Goal: Task Accomplishment & Management: Complete application form

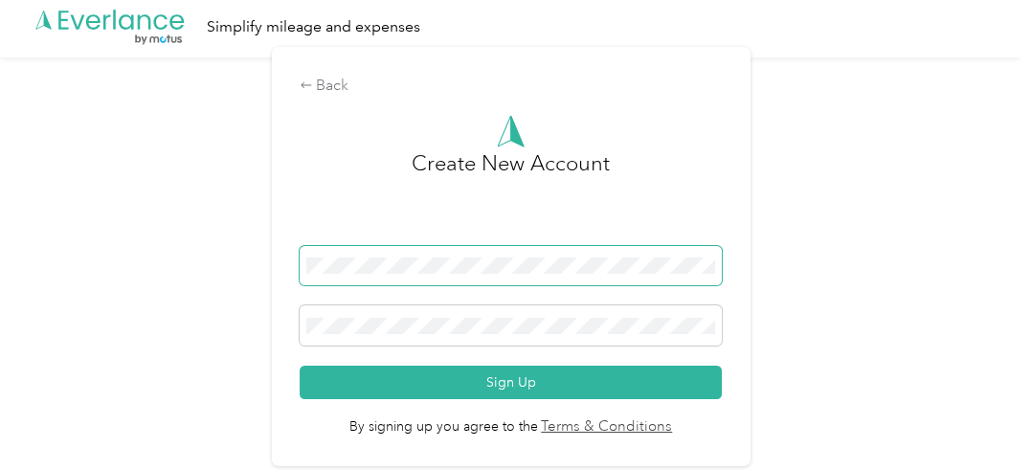
scroll to position [5, 0]
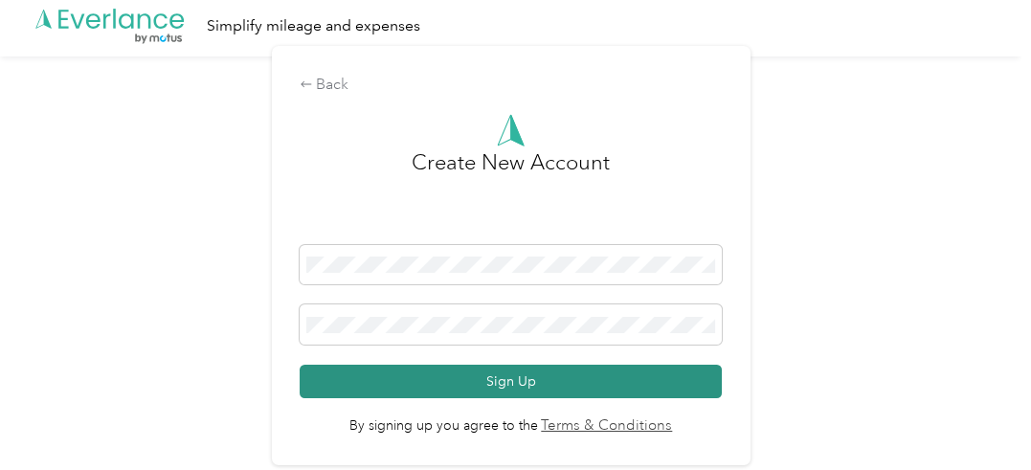
click at [448, 382] on button "Sign Up" at bounding box center [510, 381] width 422 height 33
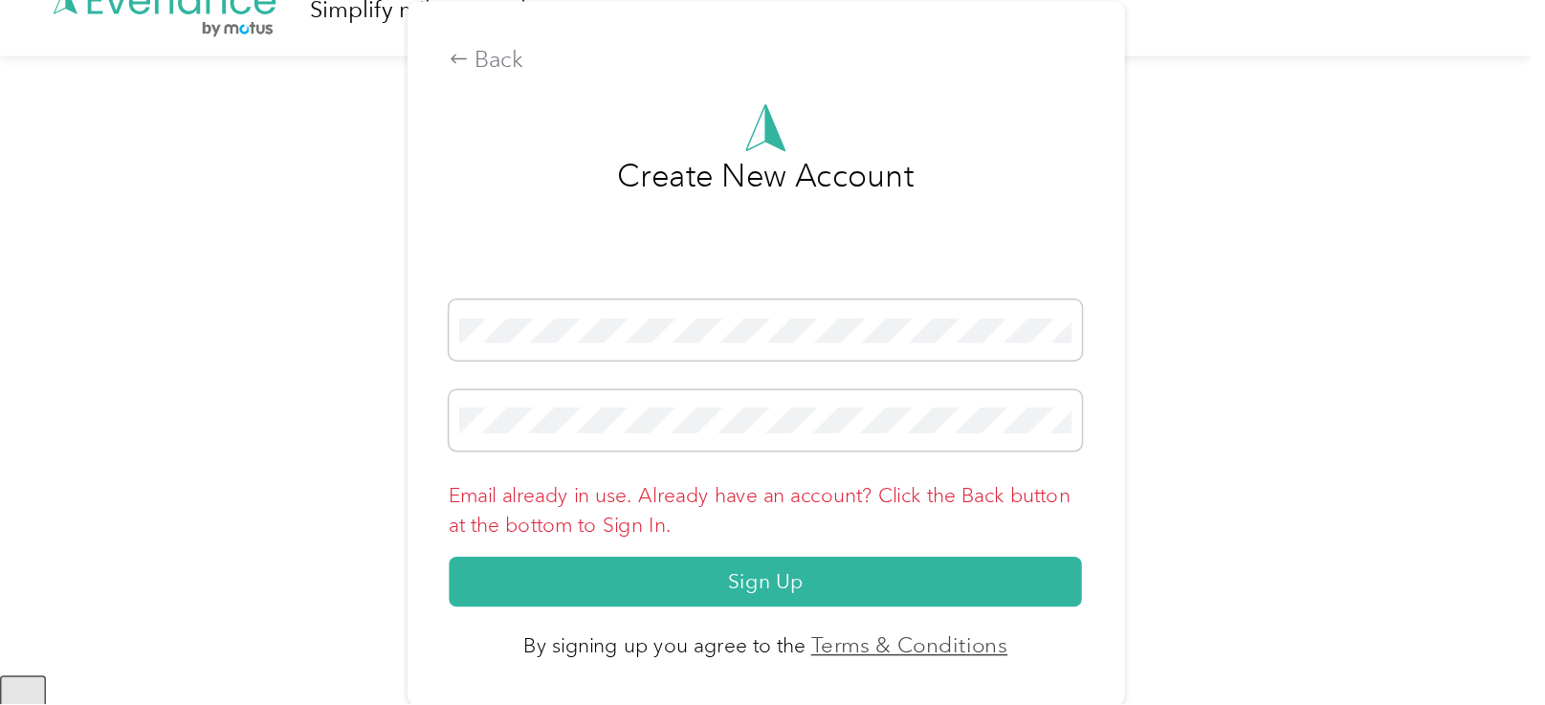
scroll to position [0, 0]
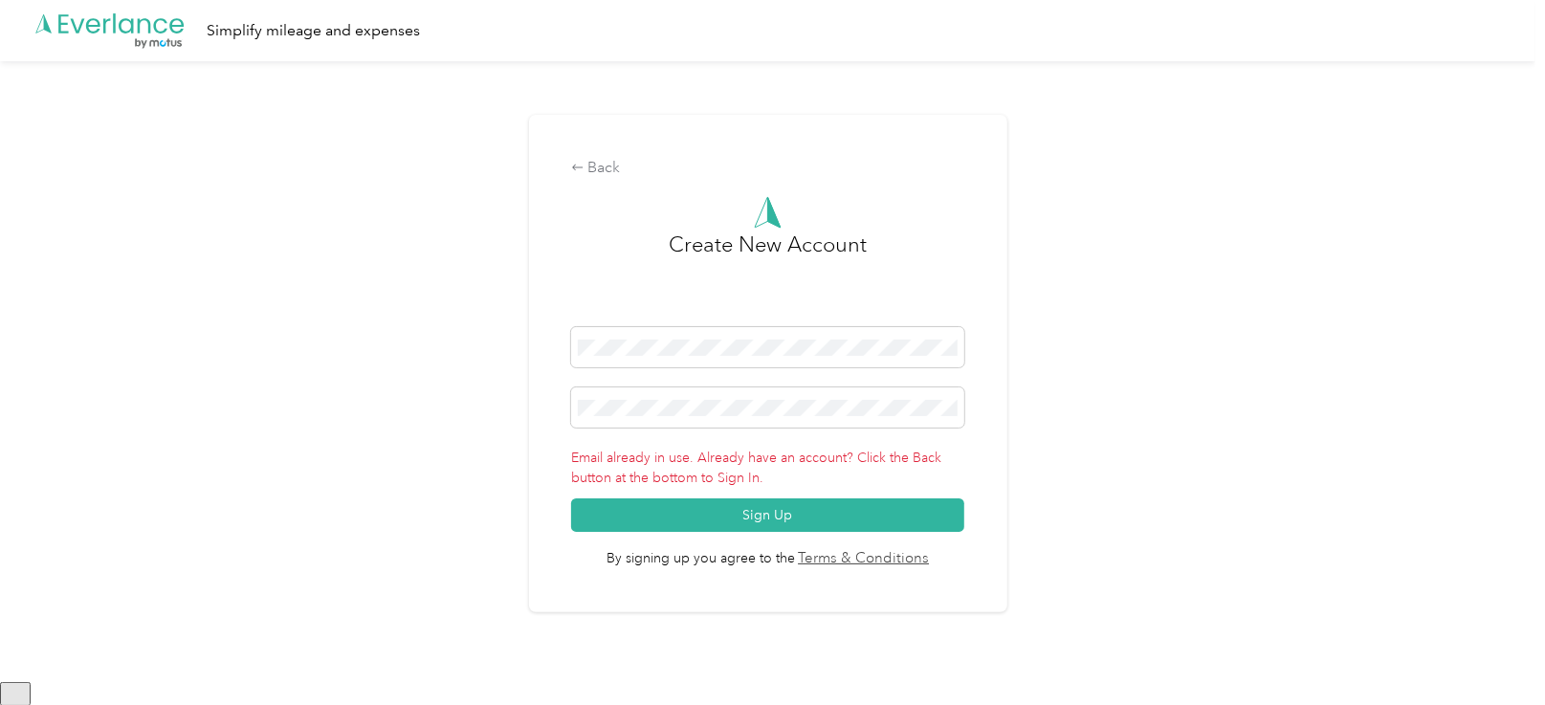
drag, startPoint x: 975, startPoint y: 2, endPoint x: 605, endPoint y: 166, distance: 405.2
click at [605, 166] on div "Back" at bounding box center [768, 168] width 394 height 23
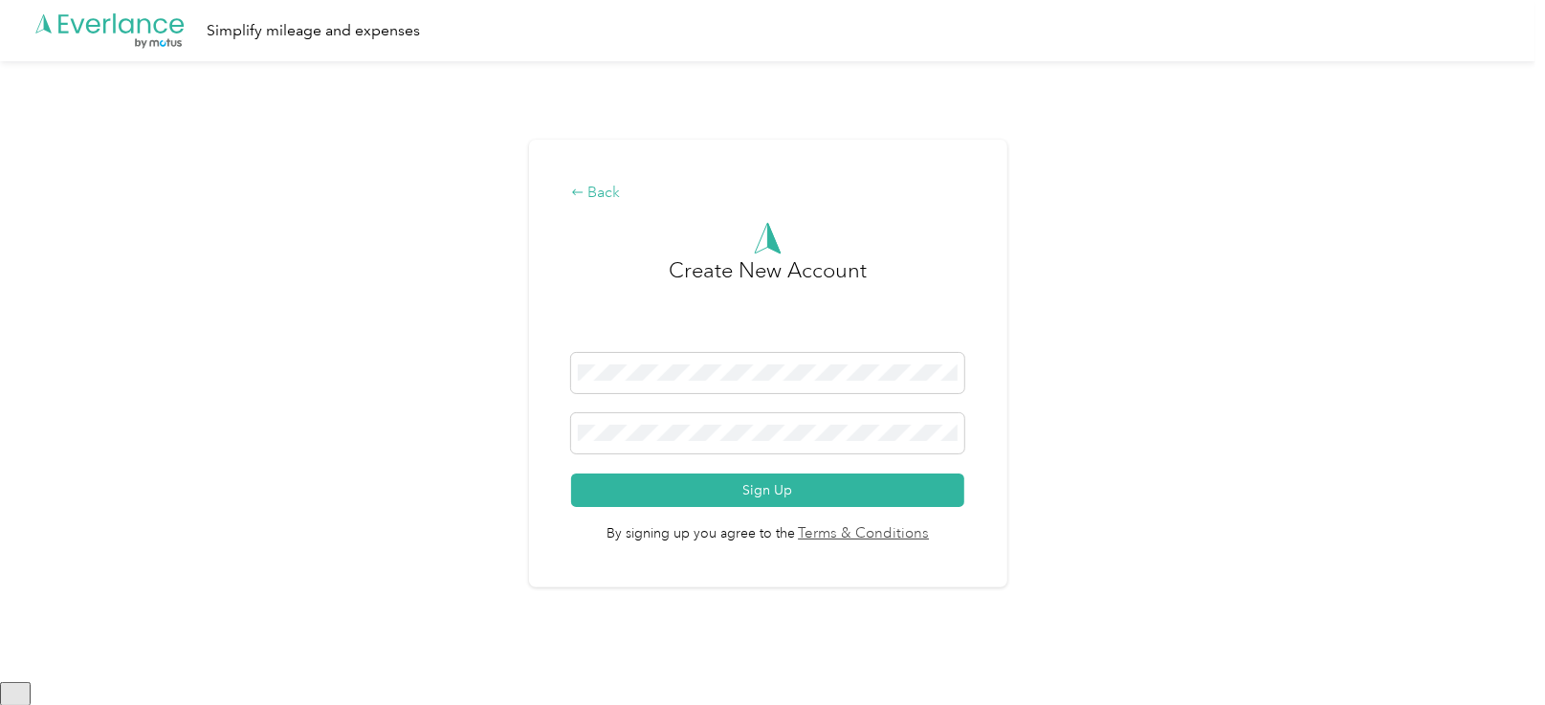
click at [604, 196] on div "Back" at bounding box center [768, 193] width 394 height 23
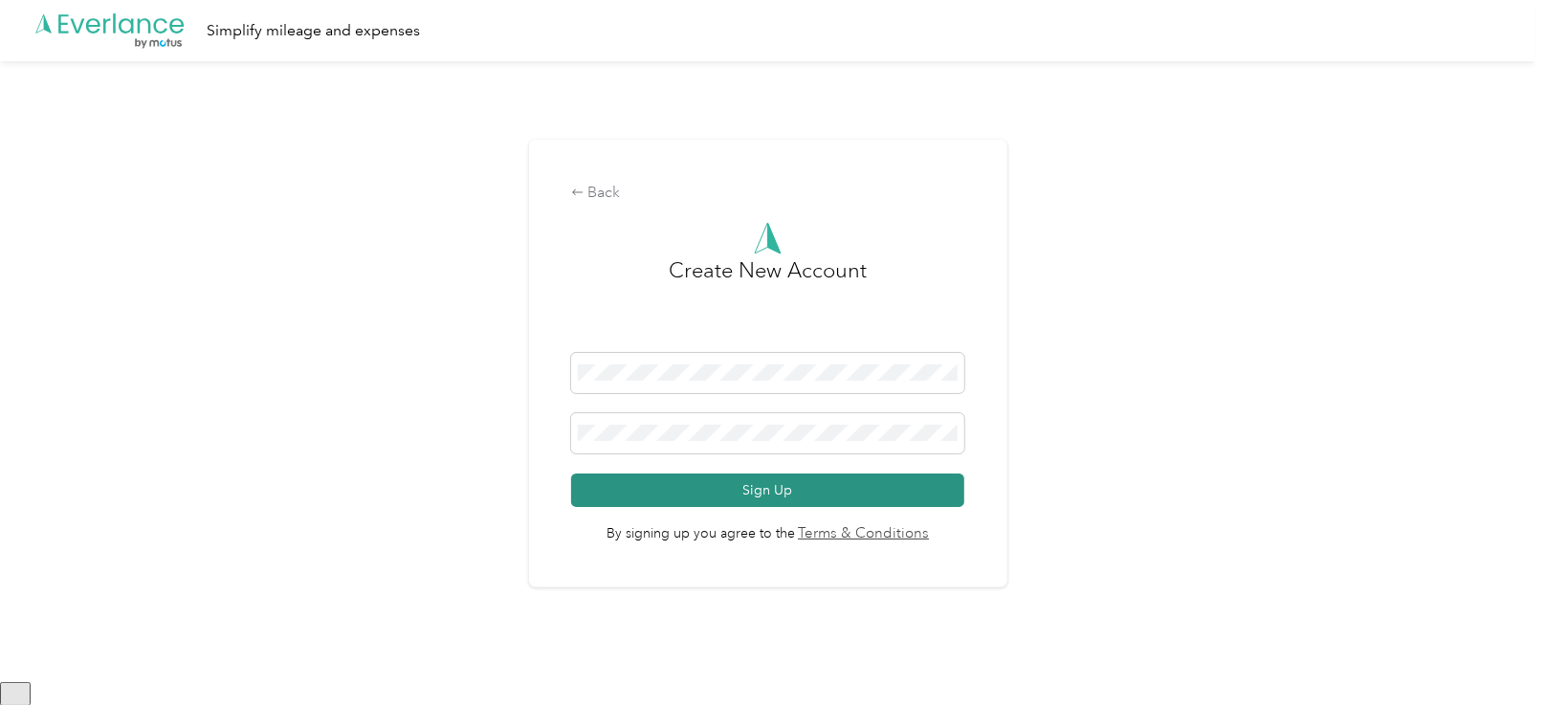
click at [774, 486] on button "Sign Up" at bounding box center [768, 490] width 394 height 33
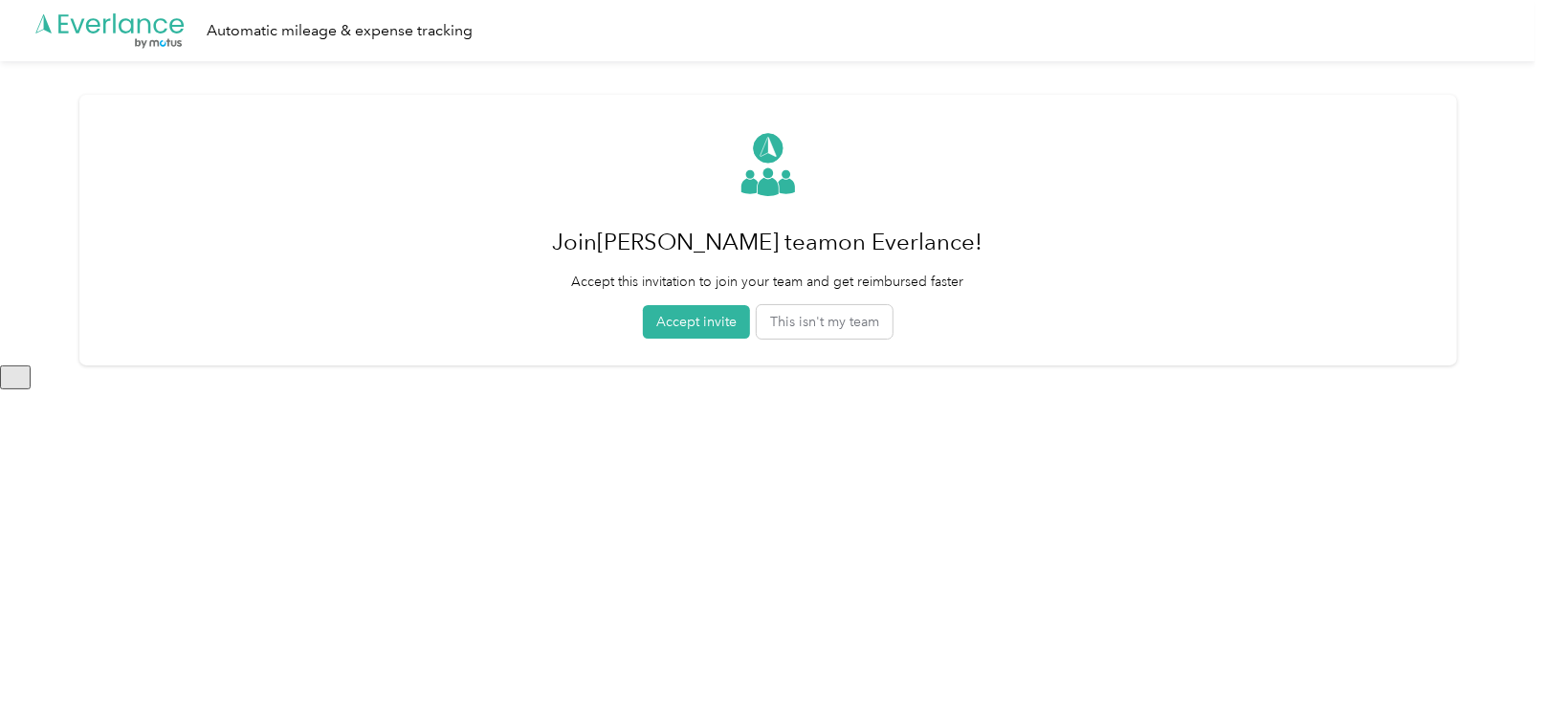
click at [690, 324] on button "Accept invite" at bounding box center [696, 321] width 107 height 33
click at [690, 324] on html ".cls-1 { fill: #00adee; } .cls-2 { fill: #fff; } .cls-3 { fill: #707372; } .cls…" at bounding box center [768, 352] width 1536 height 705
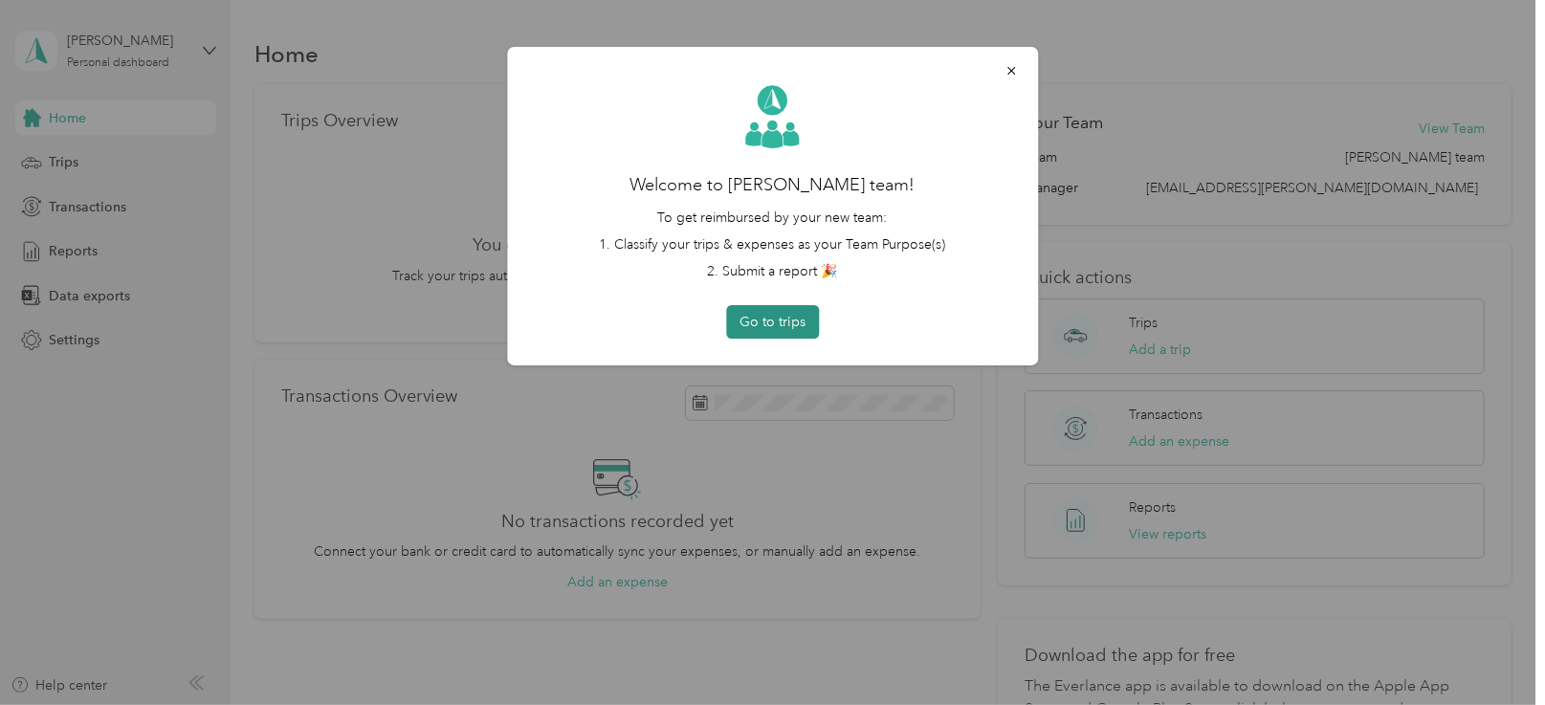
click at [755, 321] on button "Go to trips" at bounding box center [772, 321] width 93 height 33
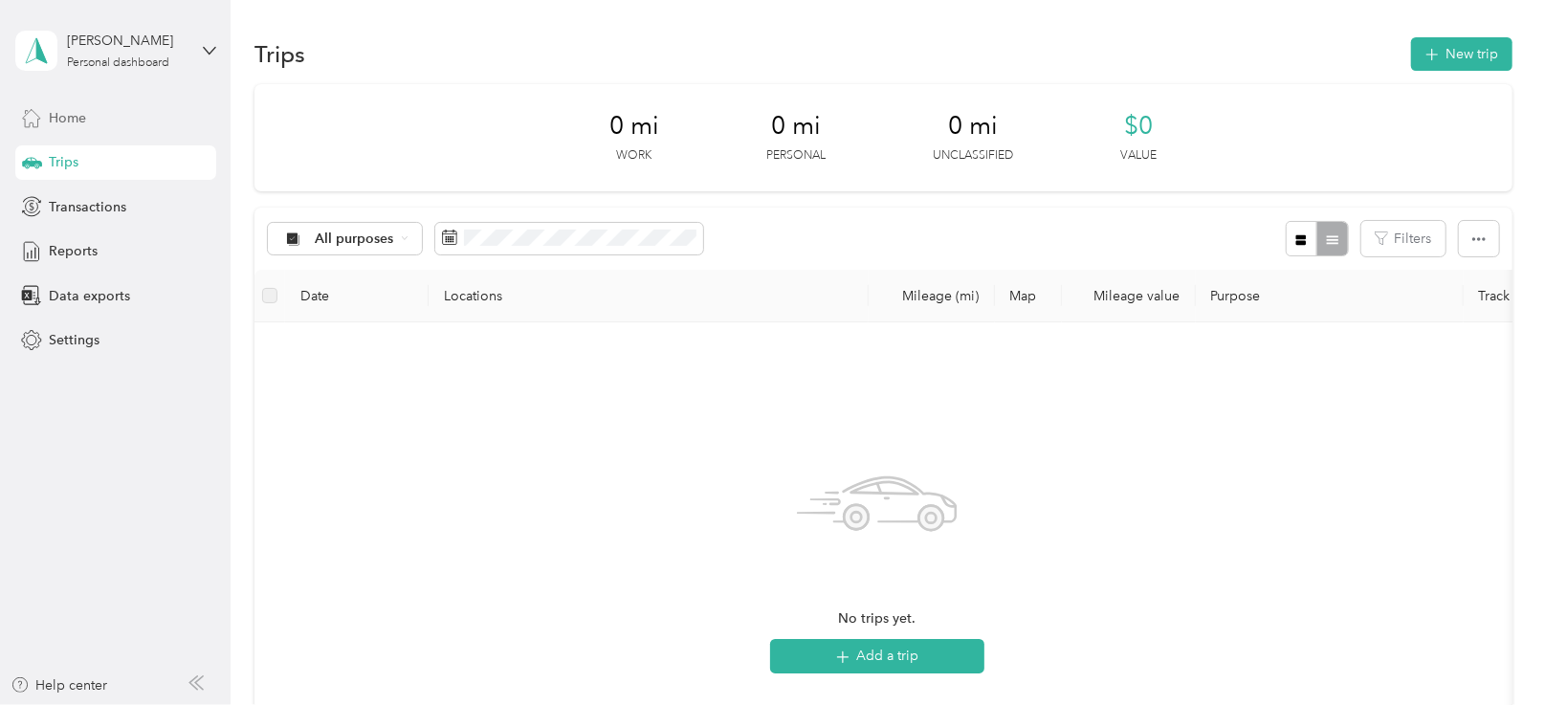
click at [70, 118] on span "Home" at bounding box center [67, 118] width 37 height 20
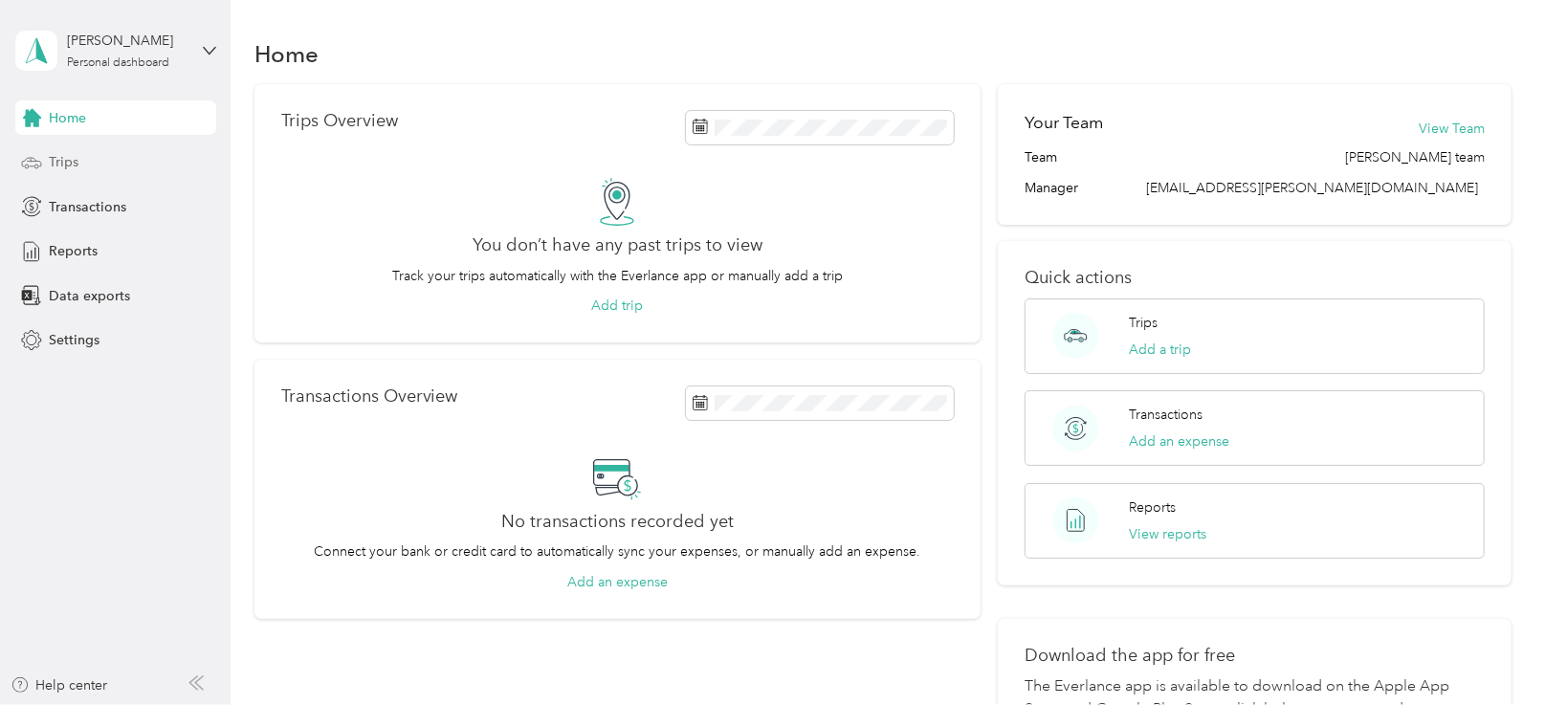
click at [63, 163] on span "Trips" at bounding box center [64, 162] width 30 height 20
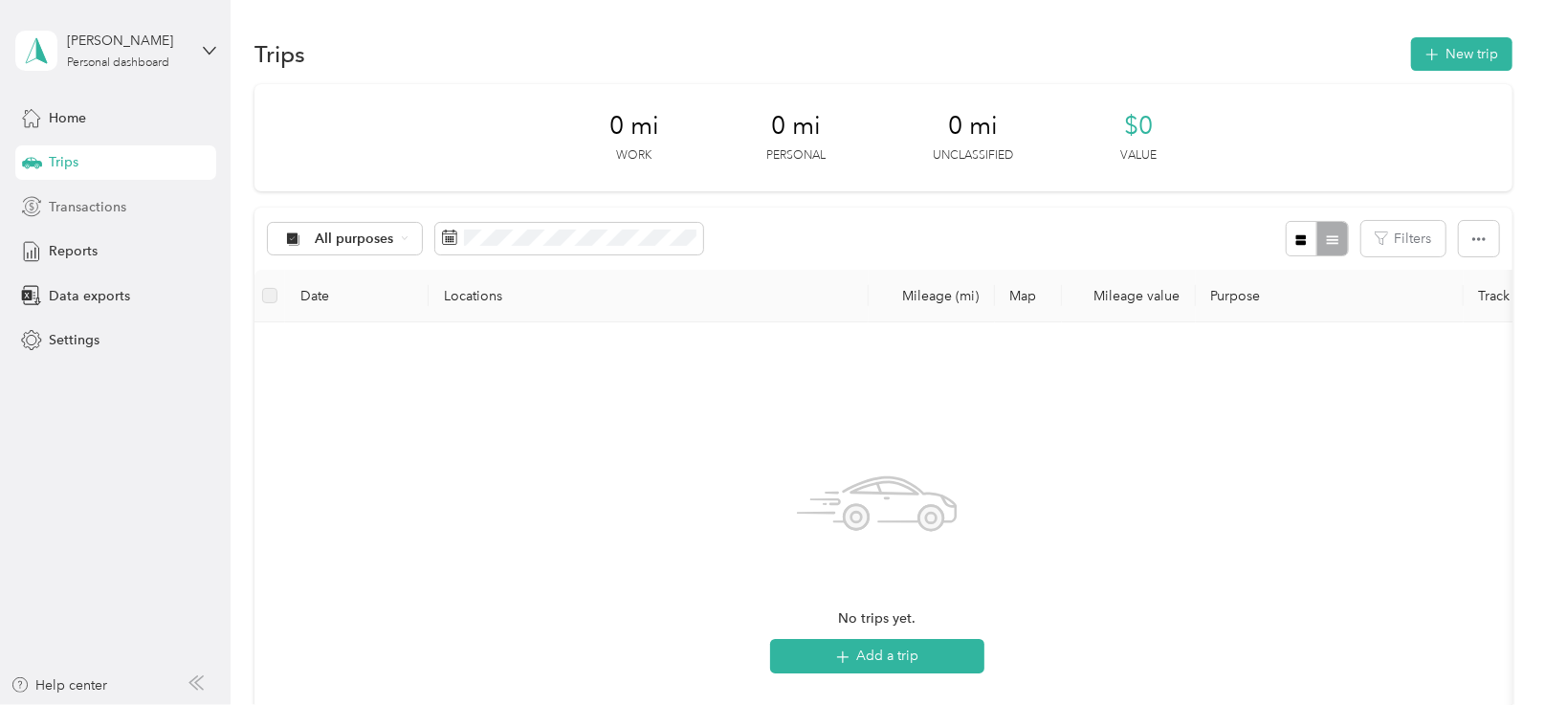
click at [77, 205] on span "Transactions" at bounding box center [88, 207] width 78 height 20
